Goal: Task Accomplishment & Management: Manage account settings

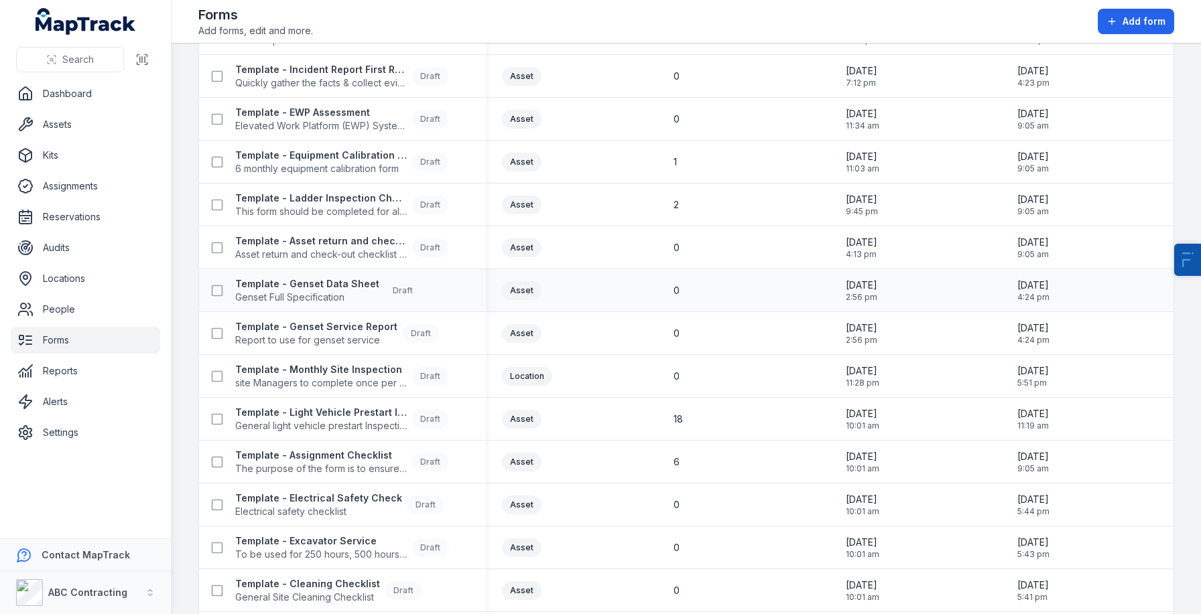
scroll to position [861, 0]
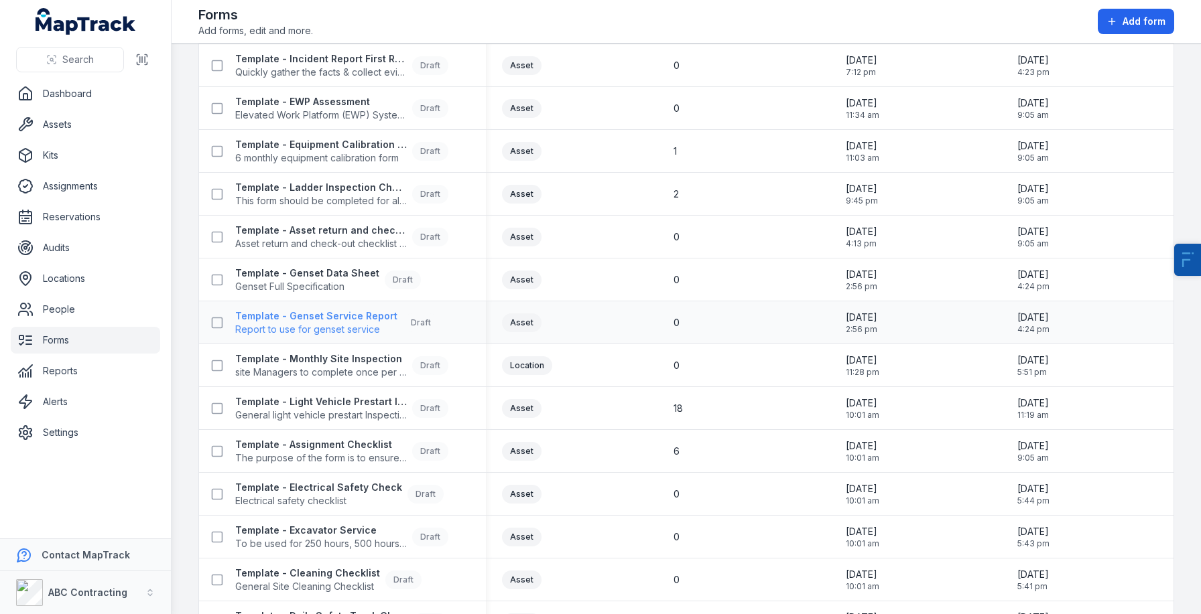
click at [315, 323] on span "Report to use for genset service" at bounding box center [316, 329] width 162 height 13
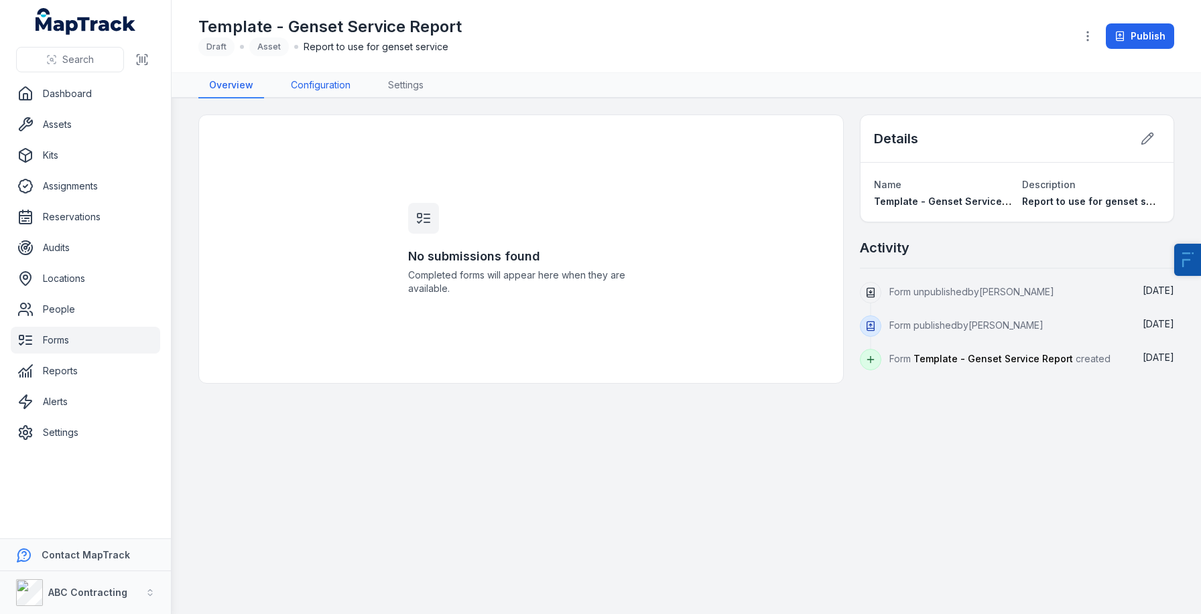
click at [317, 76] on link "Configuration" at bounding box center [320, 85] width 81 height 25
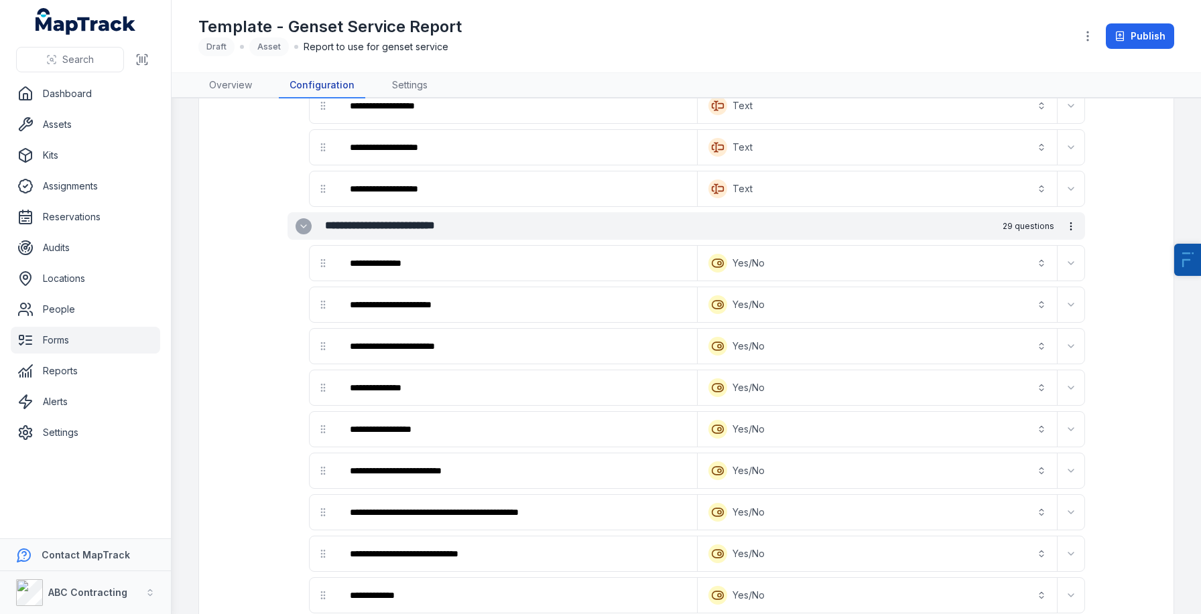
scroll to position [439, 0]
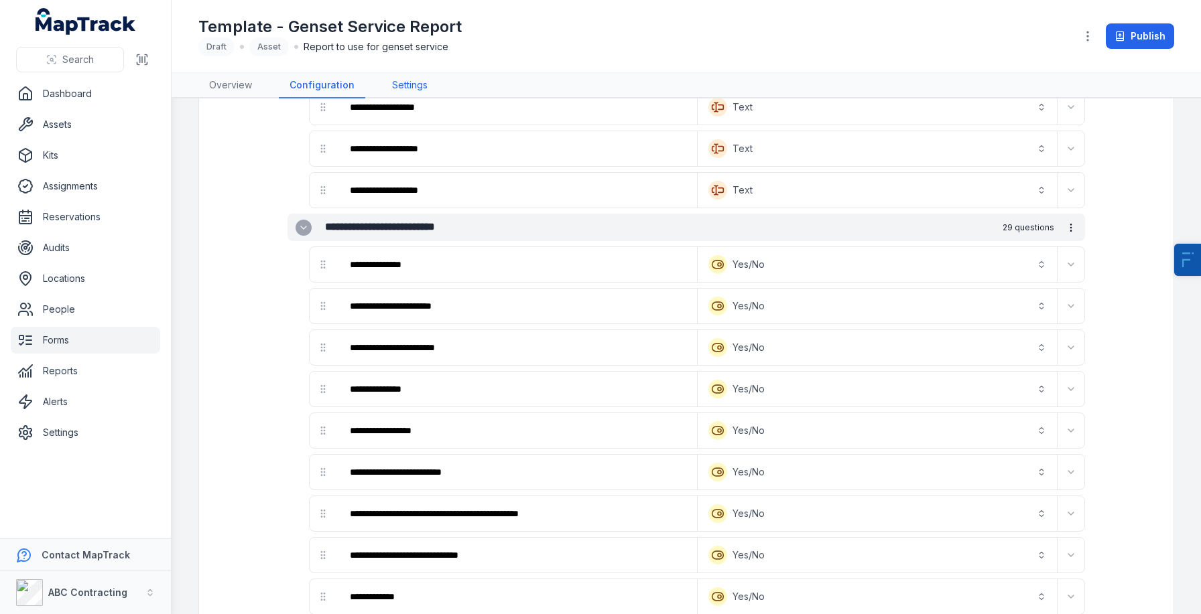
click at [399, 90] on link "Settings" at bounding box center [409, 85] width 57 height 25
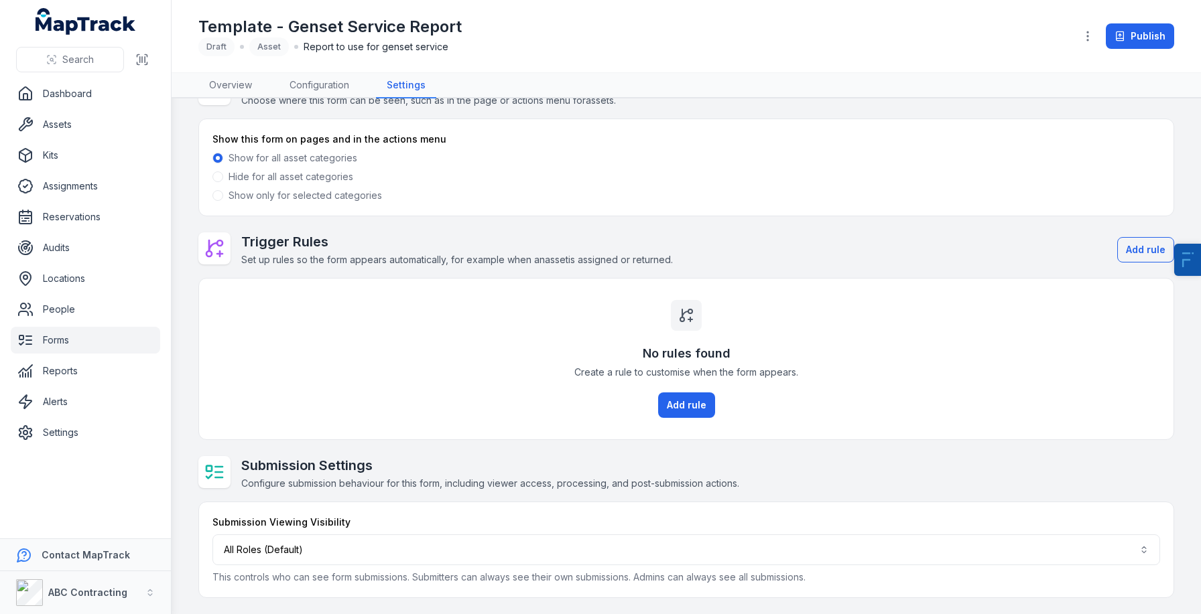
click at [262, 193] on label "Show only for selected categories" at bounding box center [305, 195] width 153 height 13
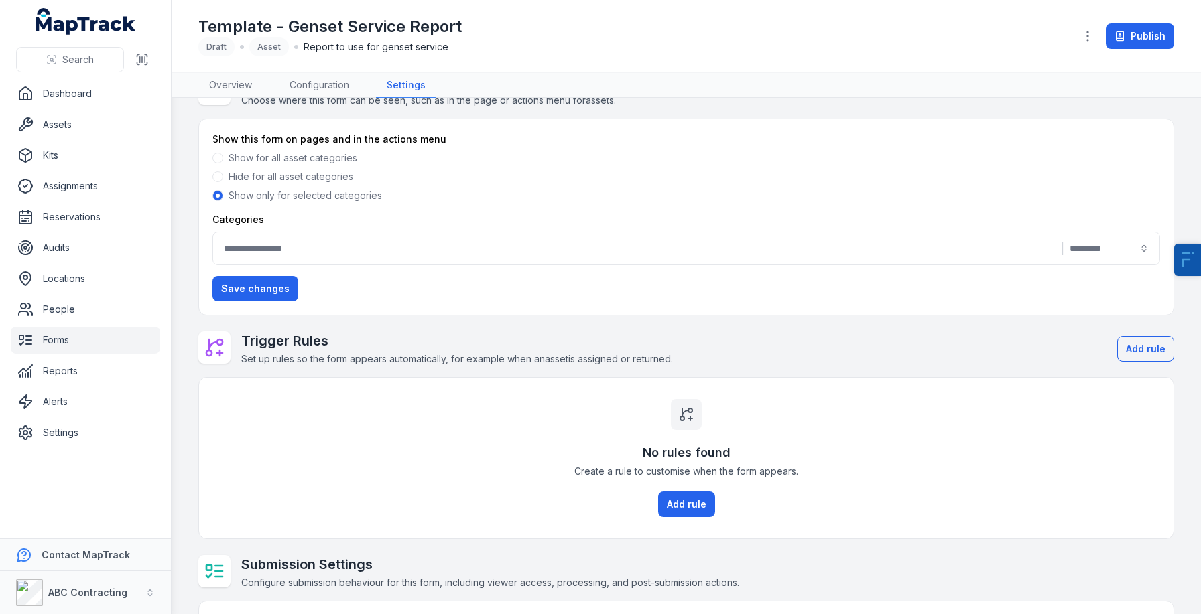
click at [321, 256] on button "|" at bounding box center [686, 249] width 948 height 34
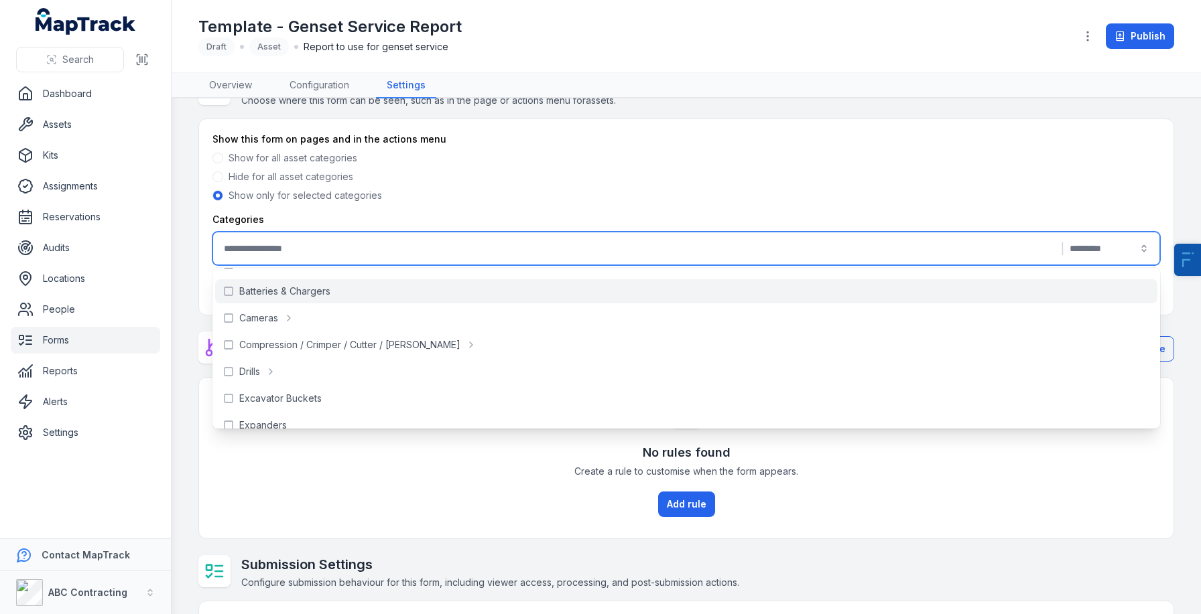
scroll to position [78, 0]
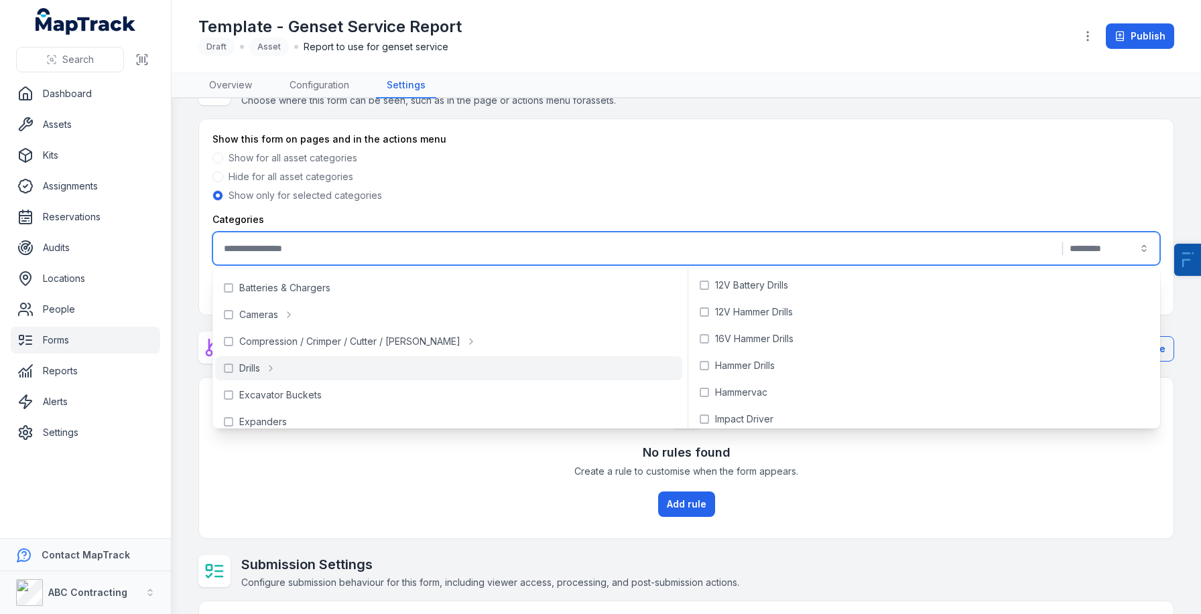
click at [690, 159] on div "Show for all asset categories" at bounding box center [686, 157] width 948 height 13
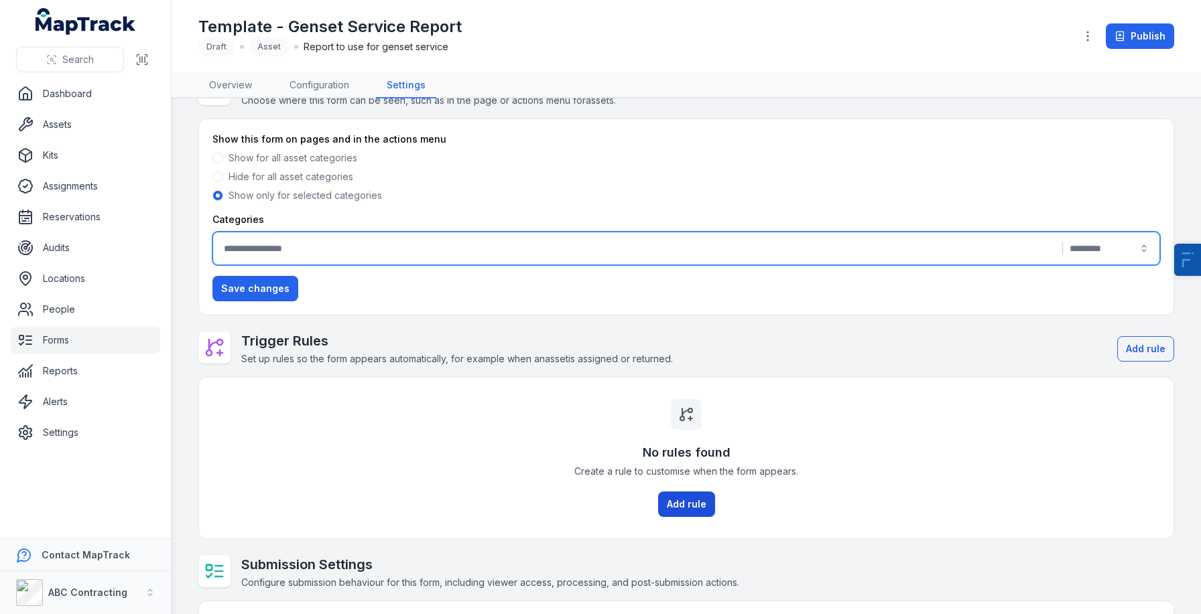
scroll to position [141, 0]
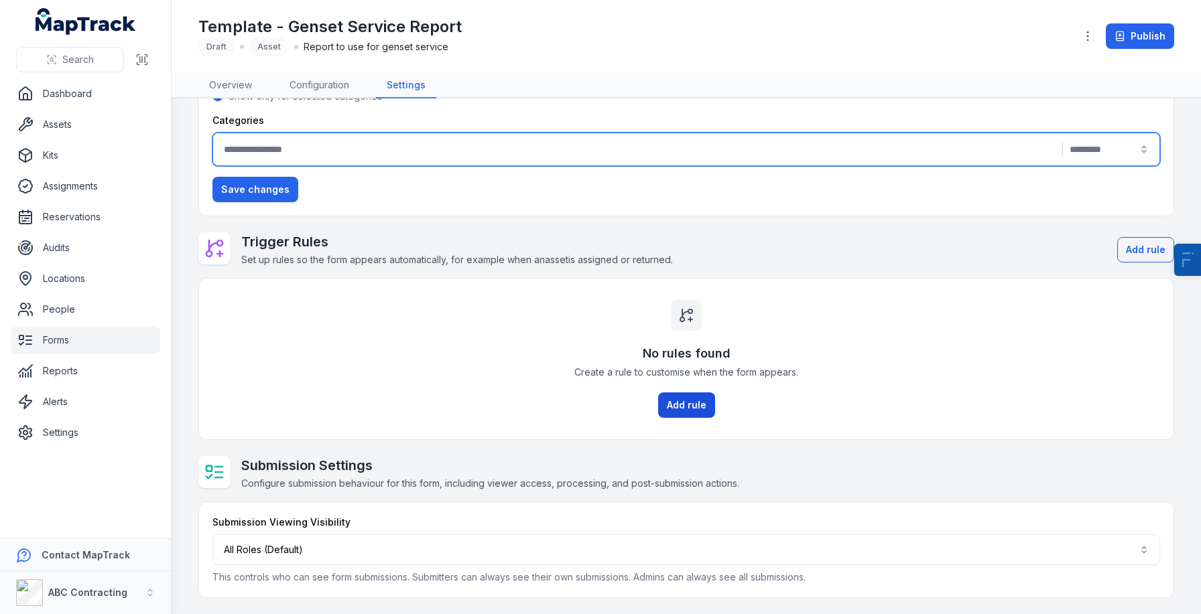
click at [704, 410] on button "Add rule" at bounding box center [686, 405] width 57 height 25
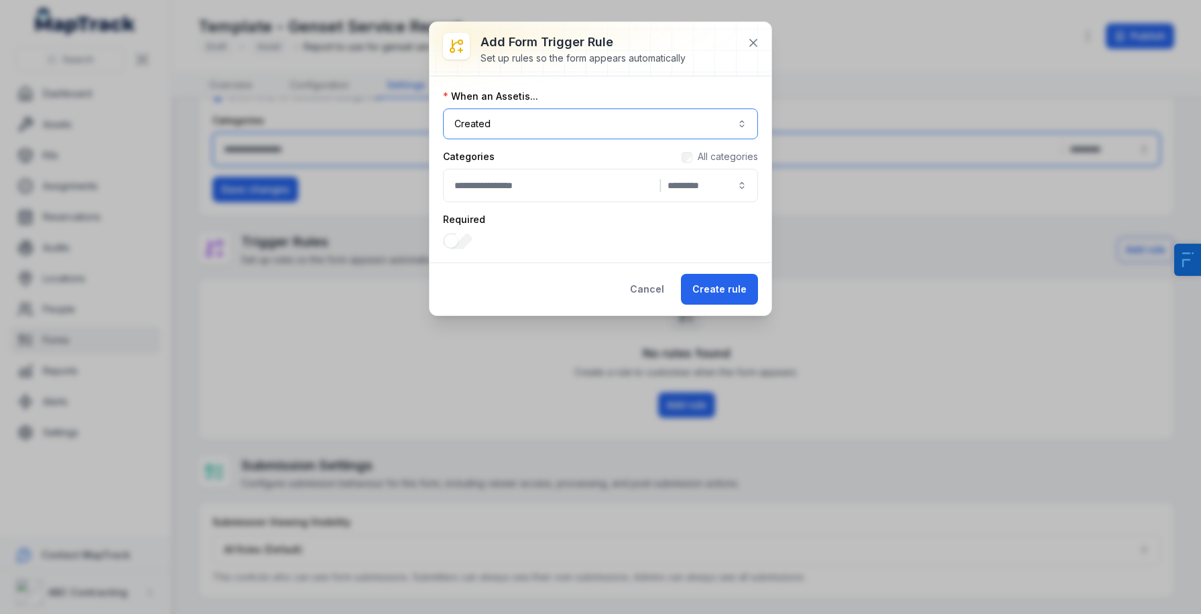
click at [474, 127] on button "Created ******" at bounding box center [600, 124] width 315 height 31
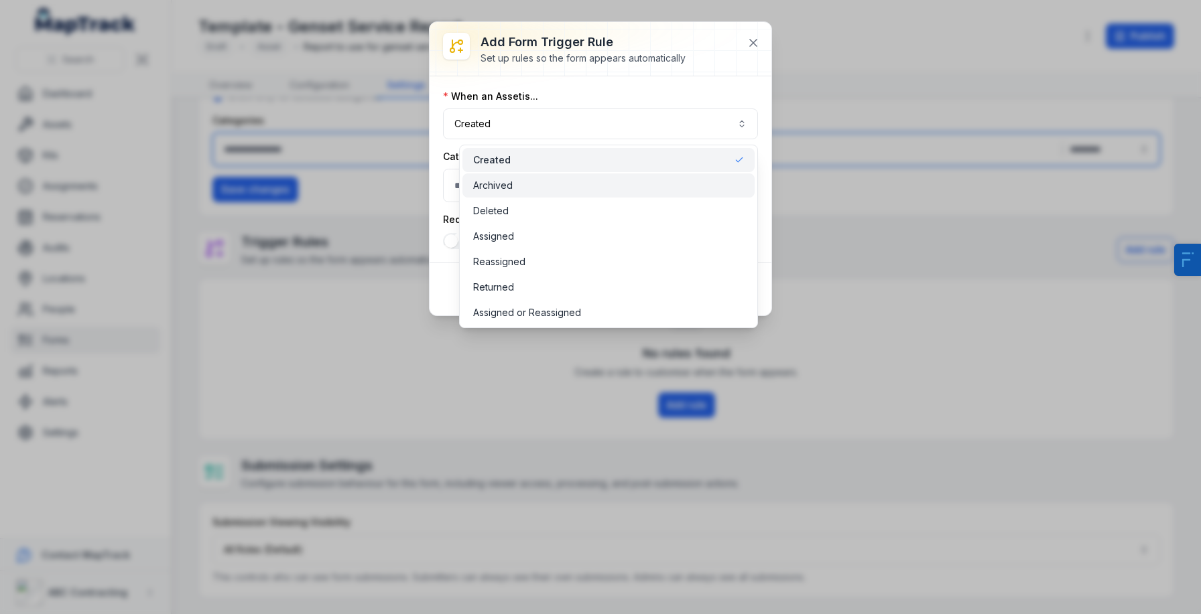
click at [480, 188] on span "Archived" at bounding box center [493, 185] width 40 height 13
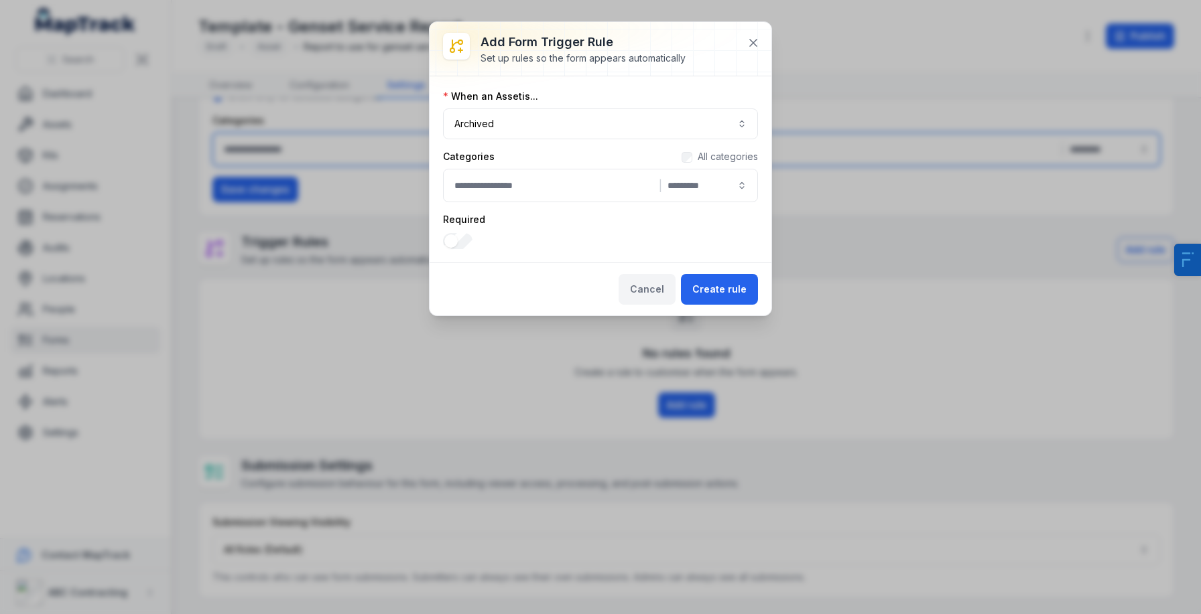
click at [649, 287] on button "Cancel" at bounding box center [647, 289] width 57 height 31
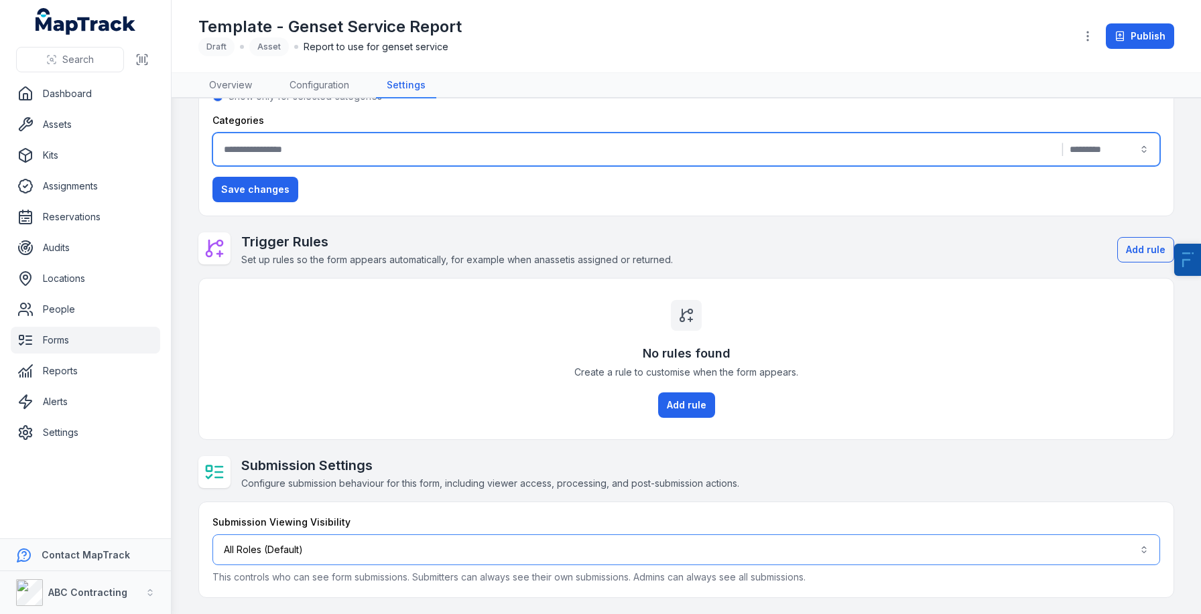
click at [460, 550] on button "All Roles (Default)" at bounding box center [686, 550] width 948 height 31
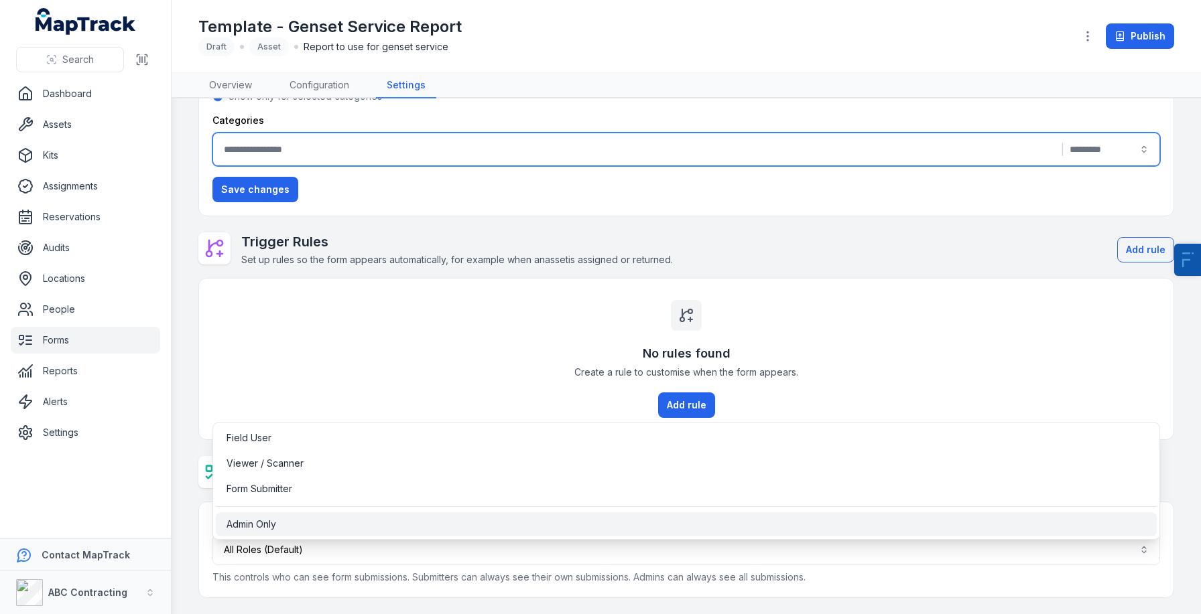
click at [279, 521] on div "Admin Only" at bounding box center [685, 524] width 919 height 13
click at [176, 495] on main "Visibility Settings Choose where this form can be seen, such as in the page or …" at bounding box center [686, 357] width 1029 height 516
